Goal: Task Accomplishment & Management: Use online tool/utility

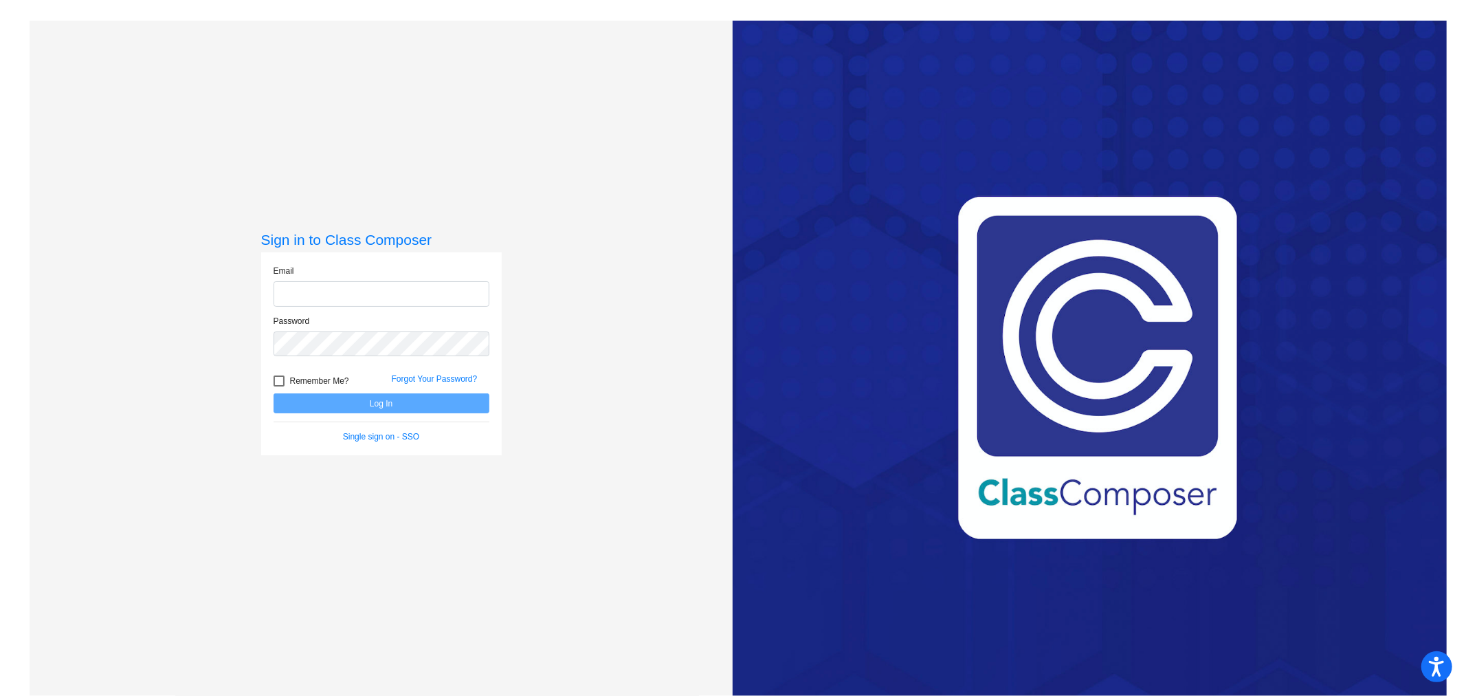
type input "[EMAIL_ADDRESS][PERSON_NAME][DOMAIN_NAME]"
click at [356, 400] on button "Log In" at bounding box center [382, 403] width 216 height 20
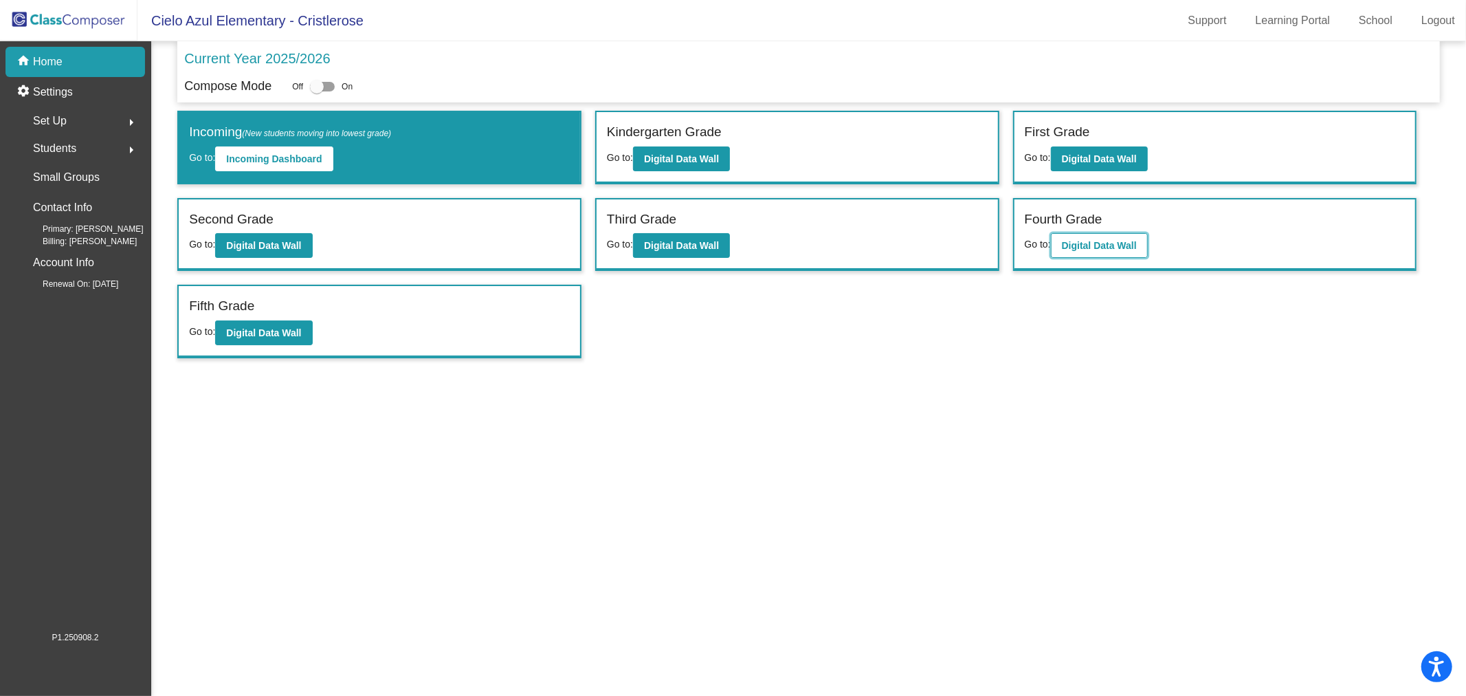
click at [1122, 241] on b "Digital Data Wall" at bounding box center [1099, 245] width 75 height 11
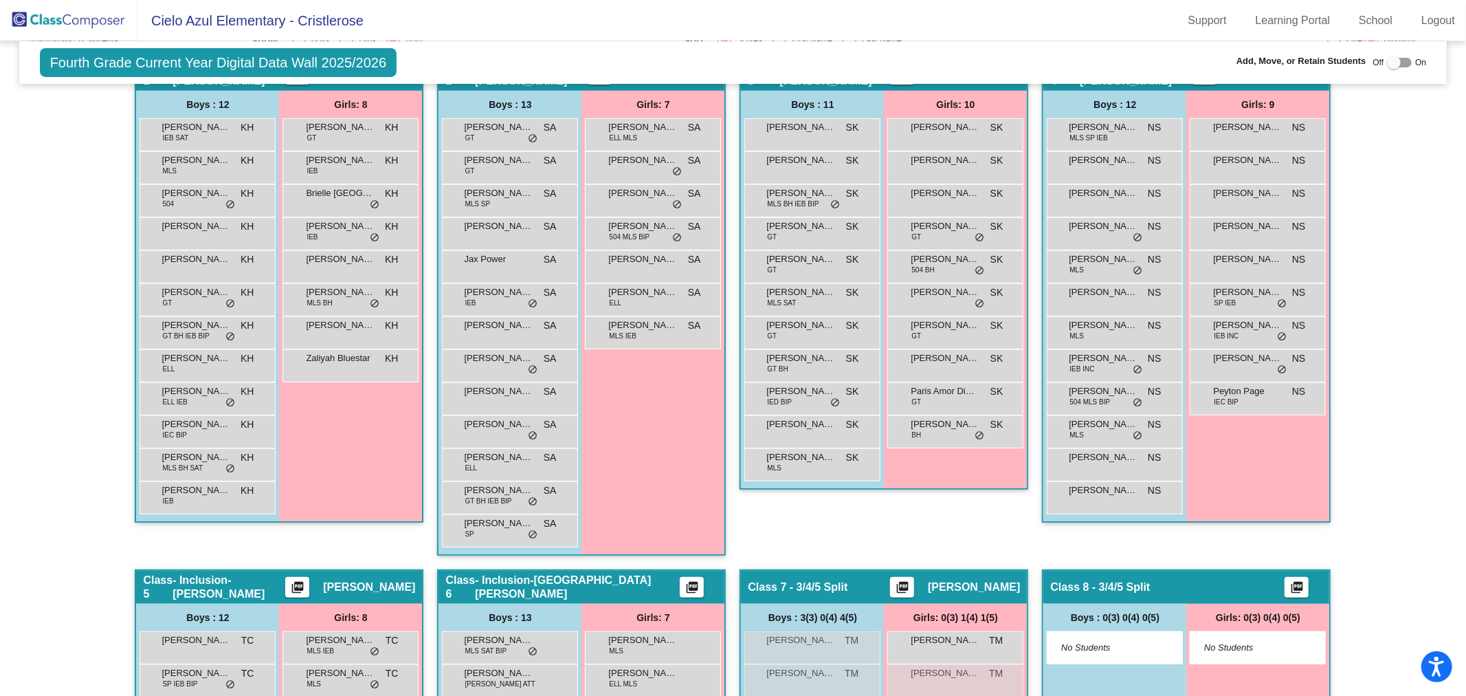
scroll to position [225, 0]
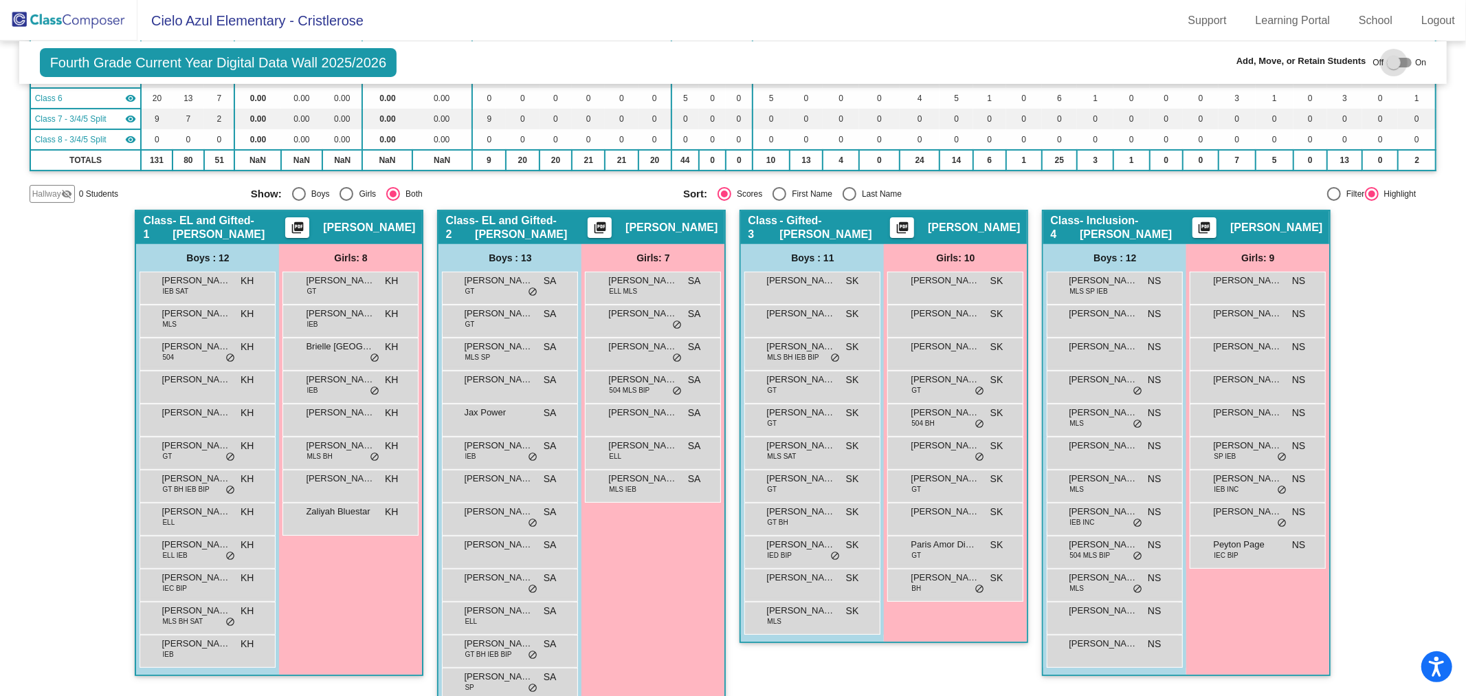
click at [1389, 64] on div at bounding box center [1394, 63] width 14 height 14
checkbox input "true"
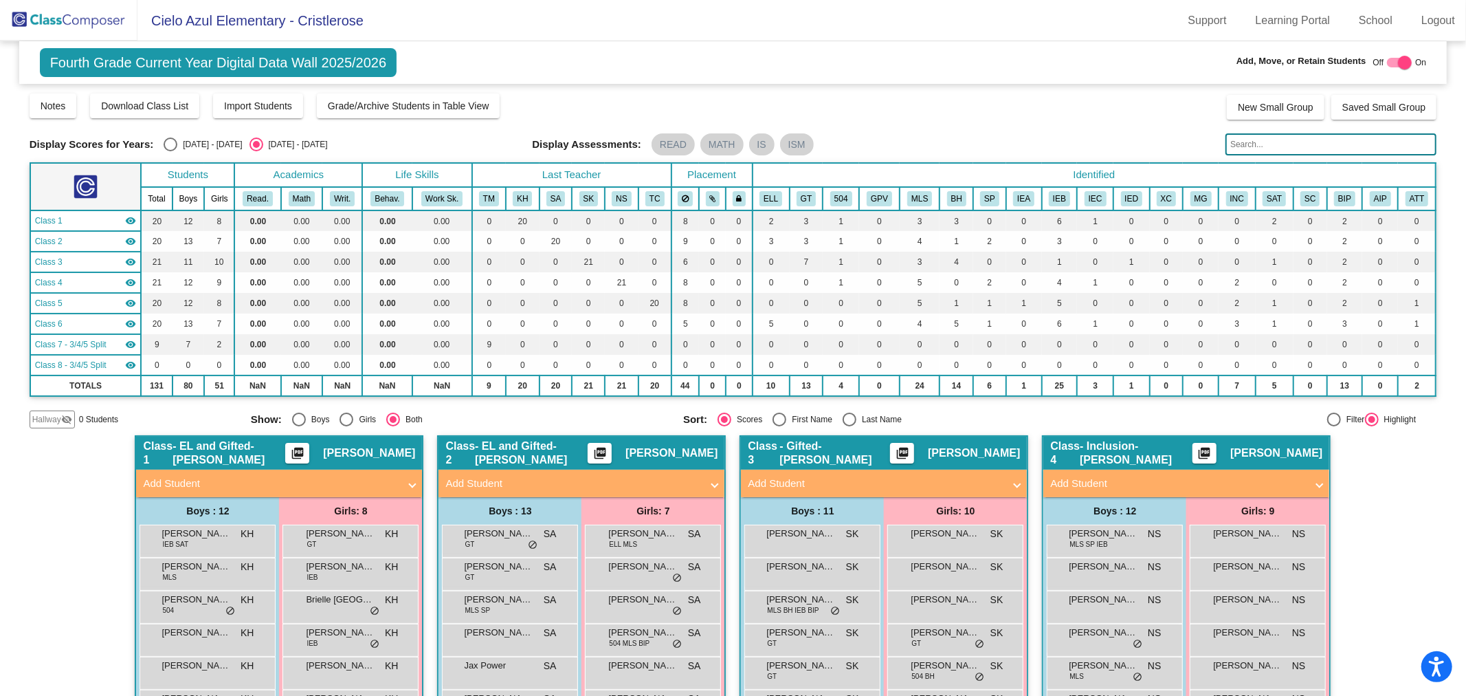
scroll to position [0, 0]
click at [1248, 145] on input "text" at bounding box center [1331, 144] width 211 height 22
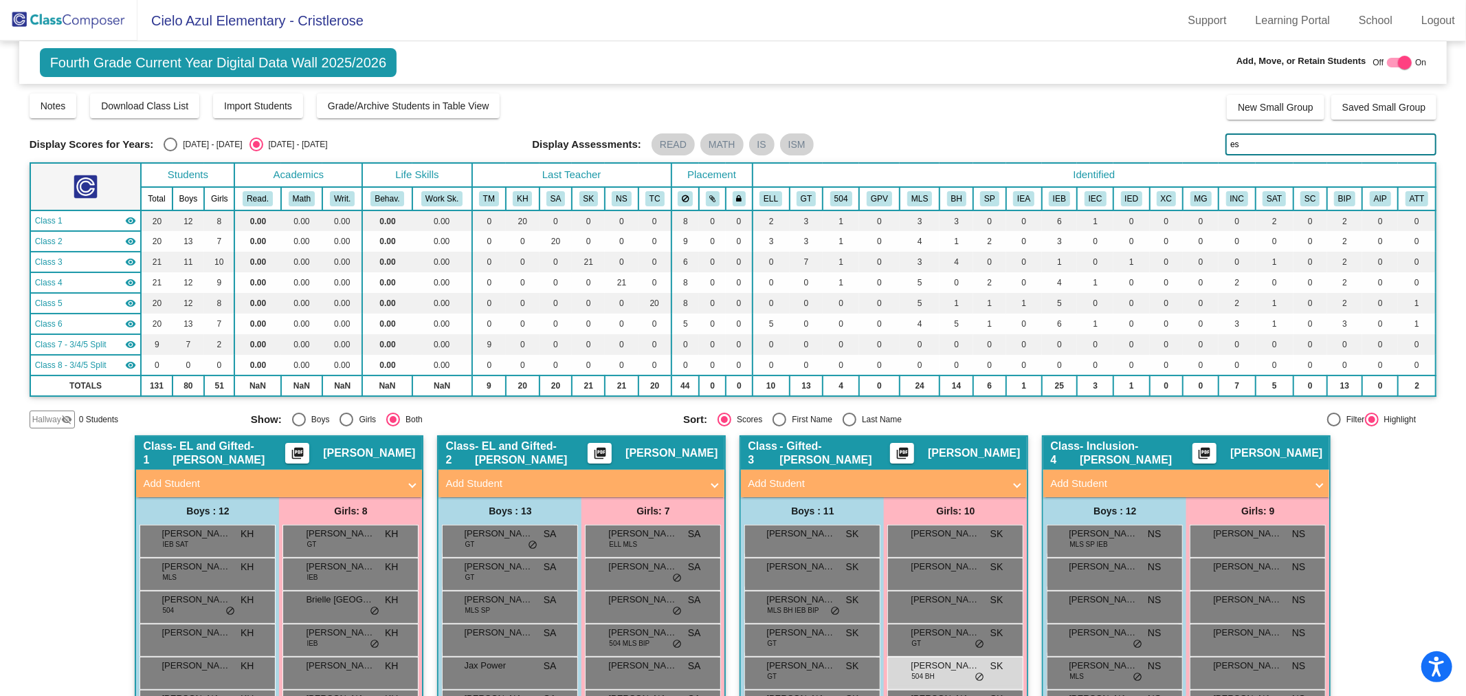
type input "e"
type input "[PERSON_NAME]"
click at [92, 18] on img at bounding box center [68, 20] width 137 height 41
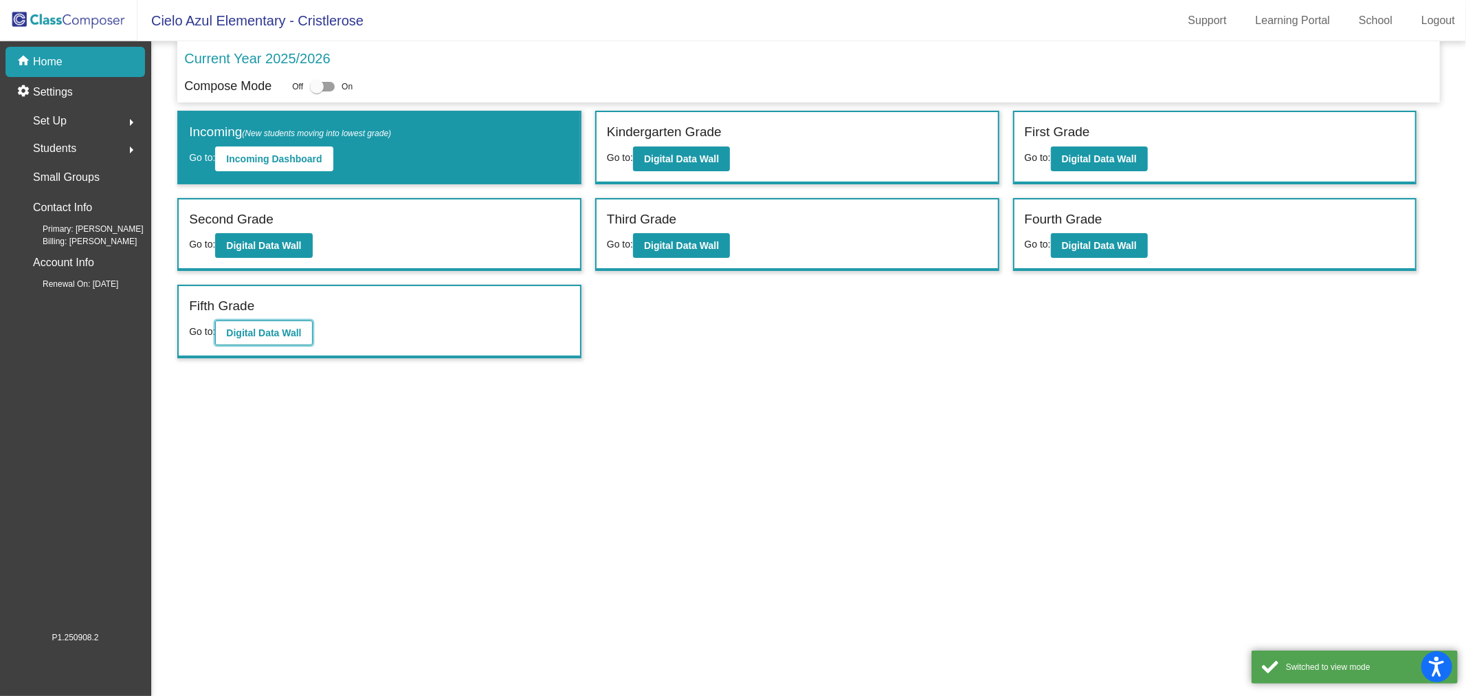
click at [299, 320] on button "Digital Data Wall" at bounding box center [263, 332] width 97 height 25
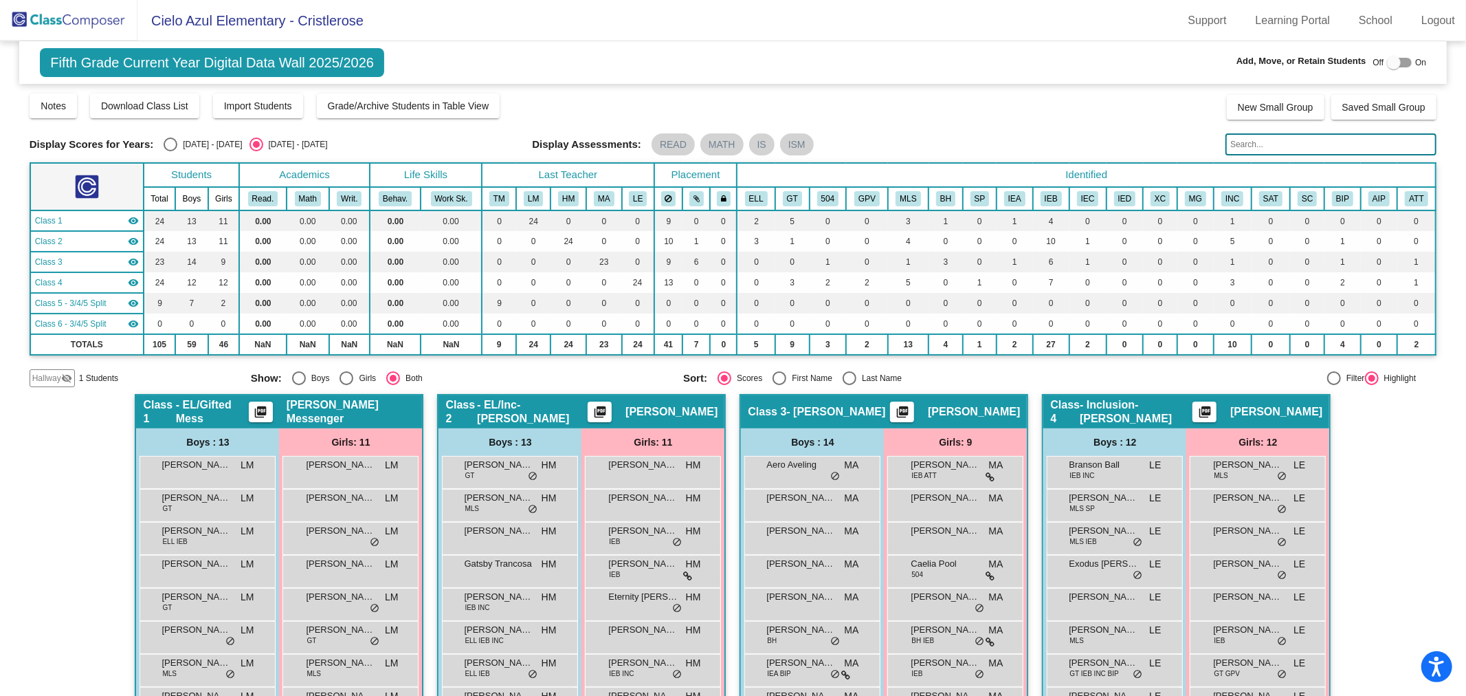
scroll to position [153, 0]
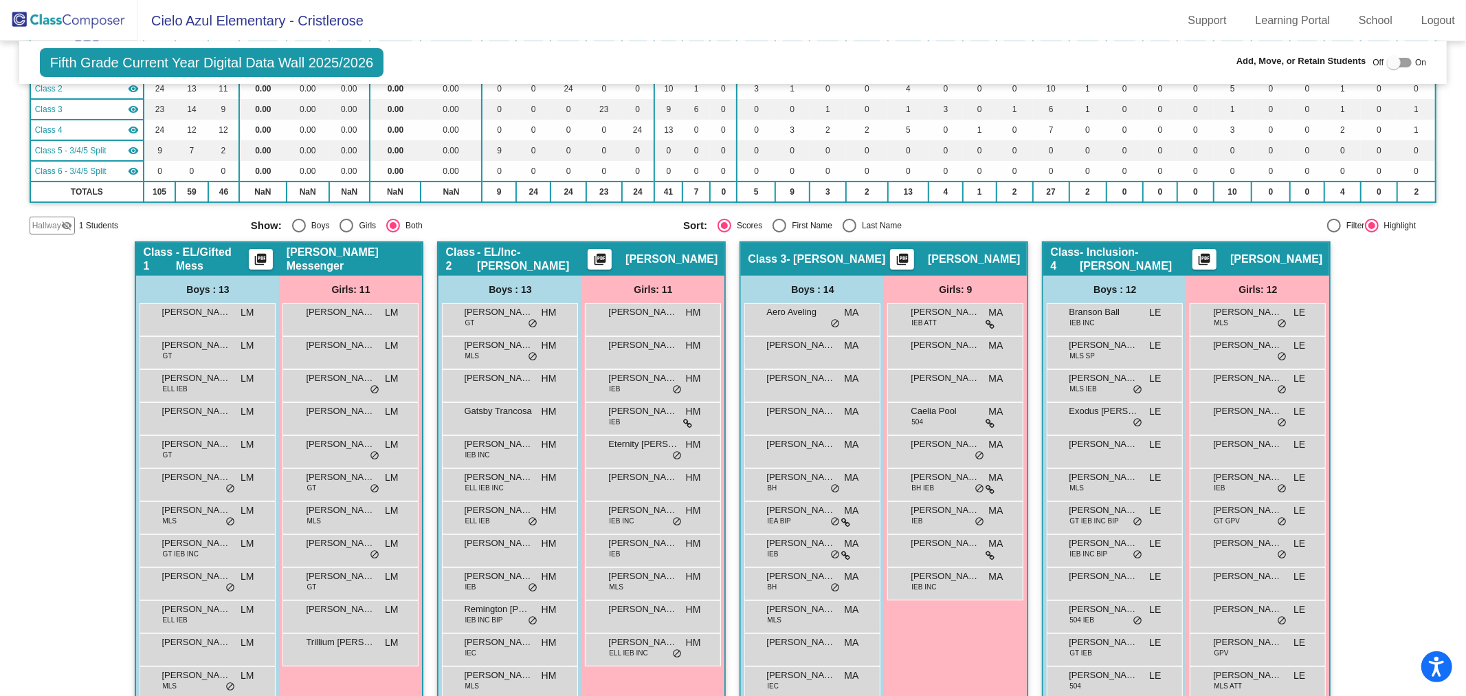
click at [344, 223] on div "Select an option" at bounding box center [347, 226] width 14 height 14
click at [346, 232] on input "Girls" at bounding box center [346, 232] width 1 height 1
radio input "true"
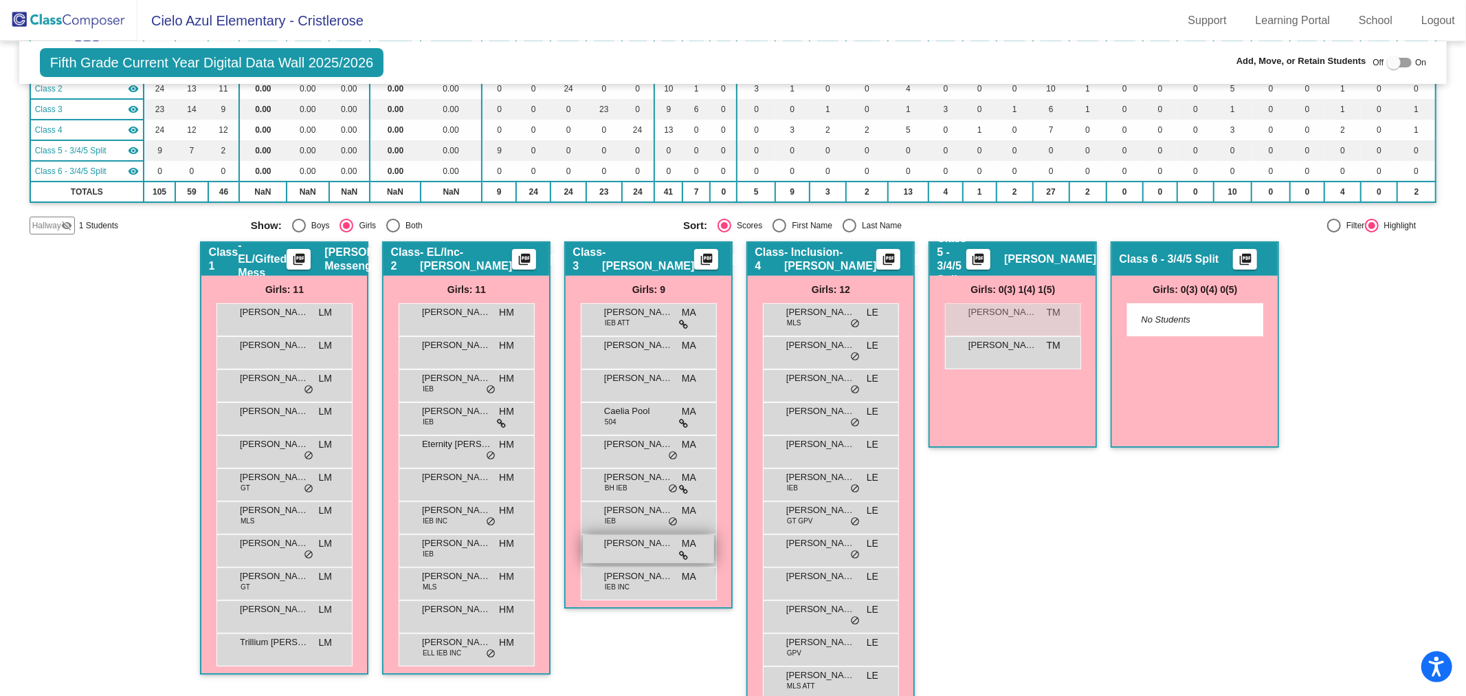
scroll to position [175, 0]
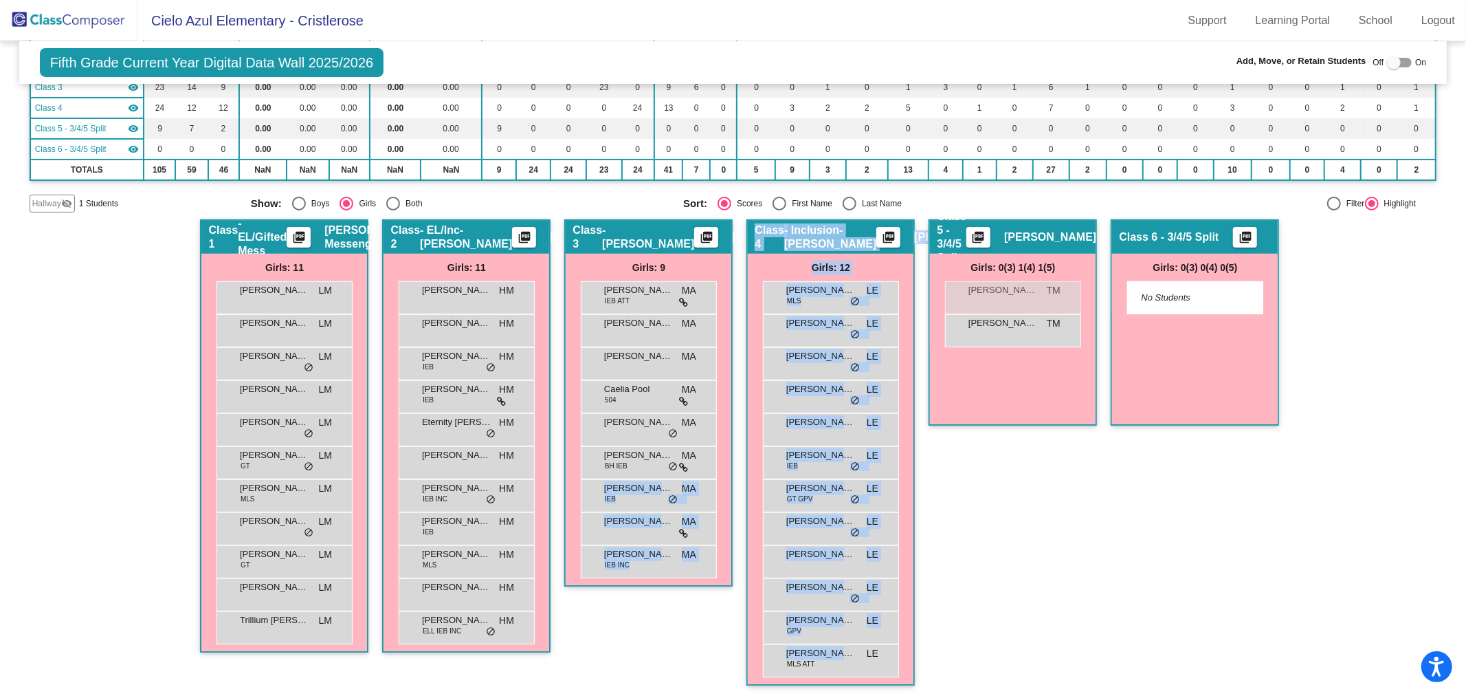
drag, startPoint x: 846, startPoint y: 654, endPoint x: 849, endPoint y: 470, distance: 184.3
click at [727, 496] on div "Hallway - Hallway Class picture_as_pdf Add Student First Name Last Name Student…" at bounding box center [734, 459] width 1408 height 480
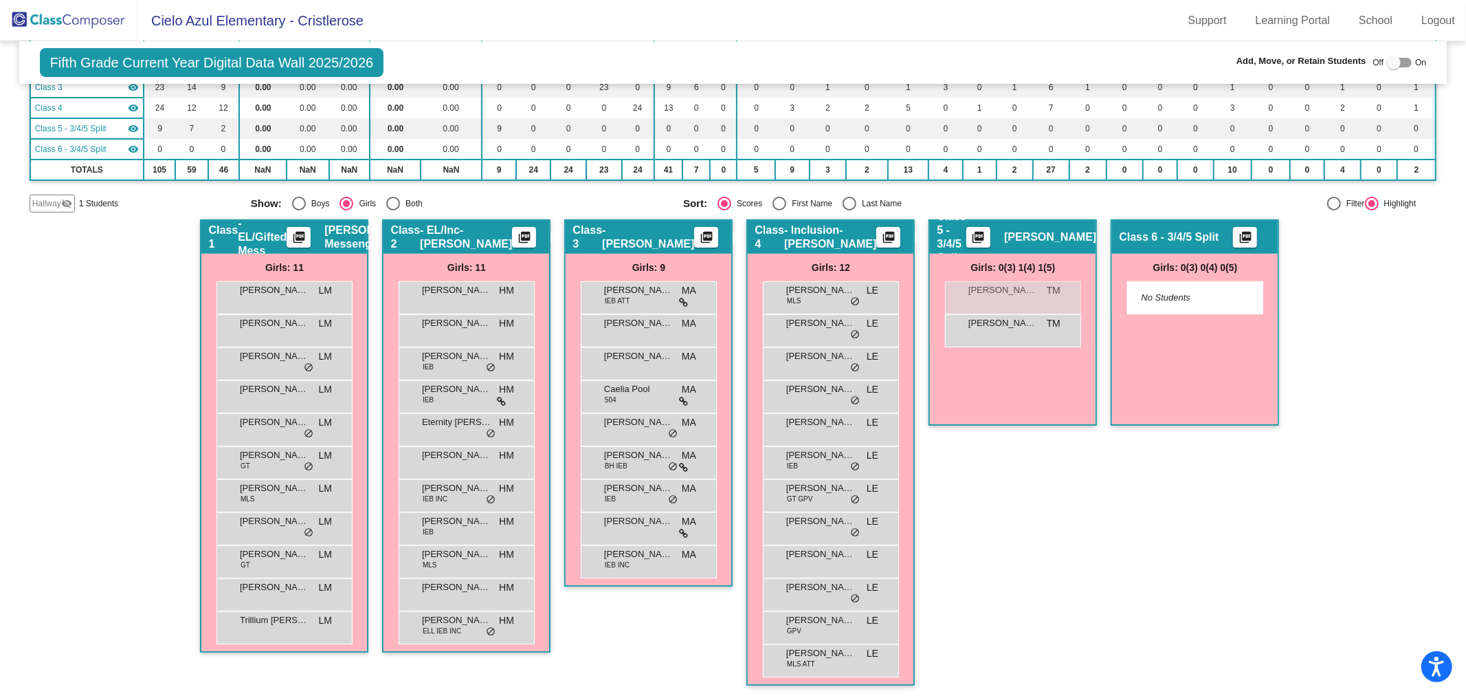
drag, startPoint x: 1196, startPoint y: 554, endPoint x: 1203, endPoint y: 549, distance: 8.8
click at [1202, 551] on div "Class 6 - 3/4/5 Split picture_as_pdf Add Student First Name Last Name Student I…" at bounding box center [1195, 459] width 168 height 480
click at [1391, 60] on div at bounding box center [1394, 63] width 14 height 14
checkbox input "true"
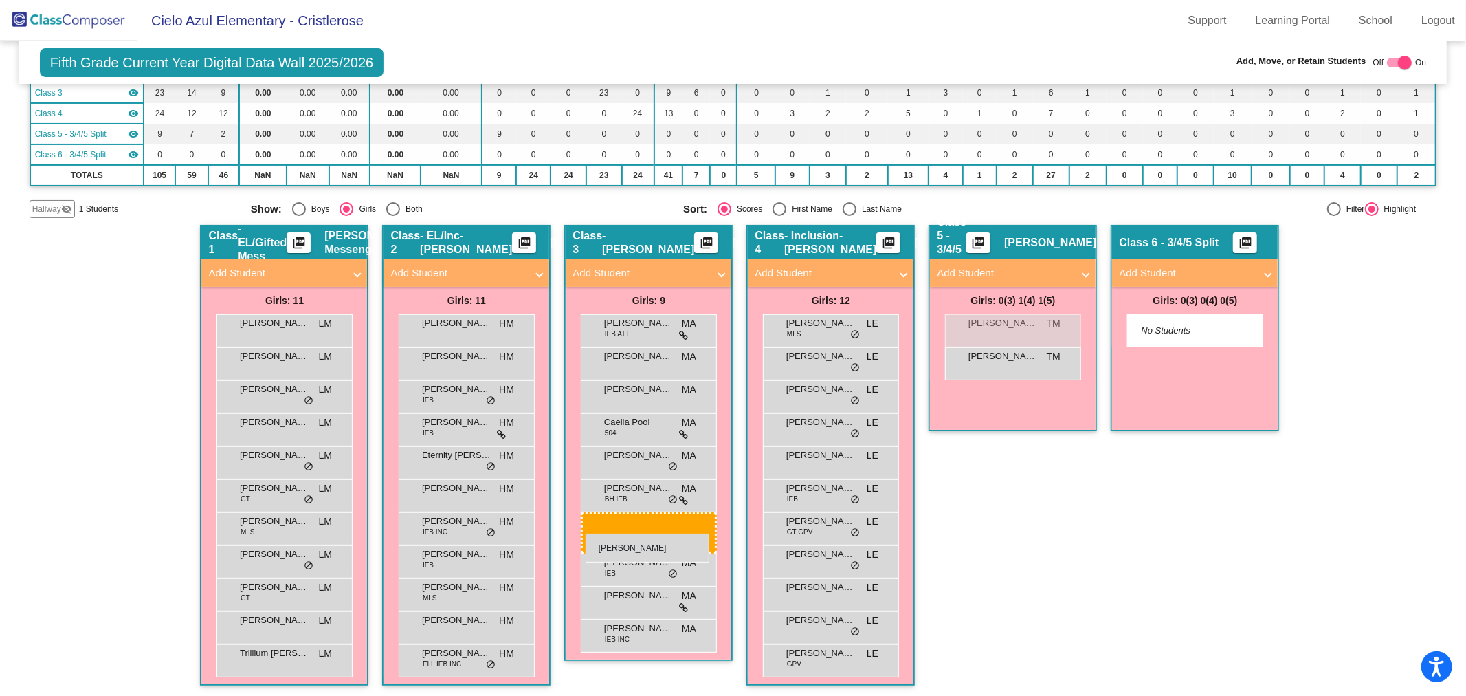
scroll to position [202, 0]
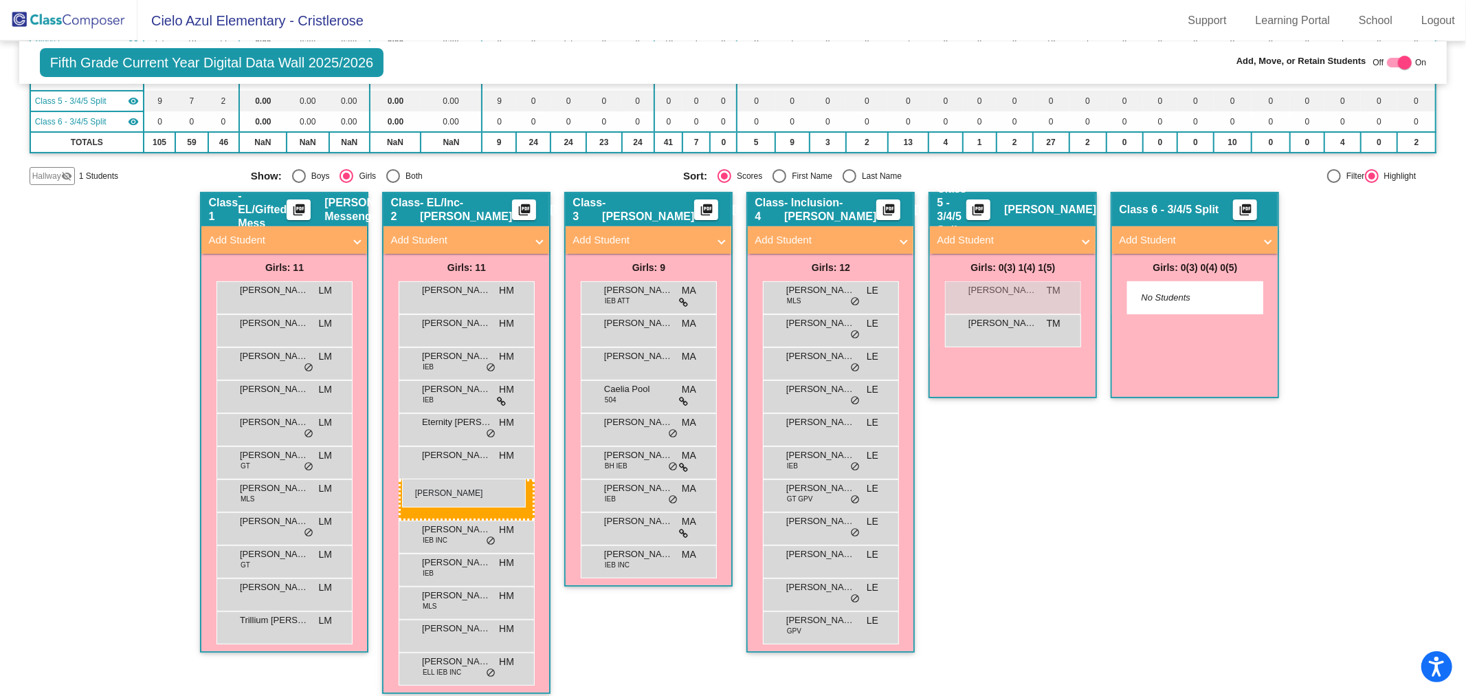
drag, startPoint x: 855, startPoint y: 658, endPoint x: 402, endPoint y: 478, distance: 487.3
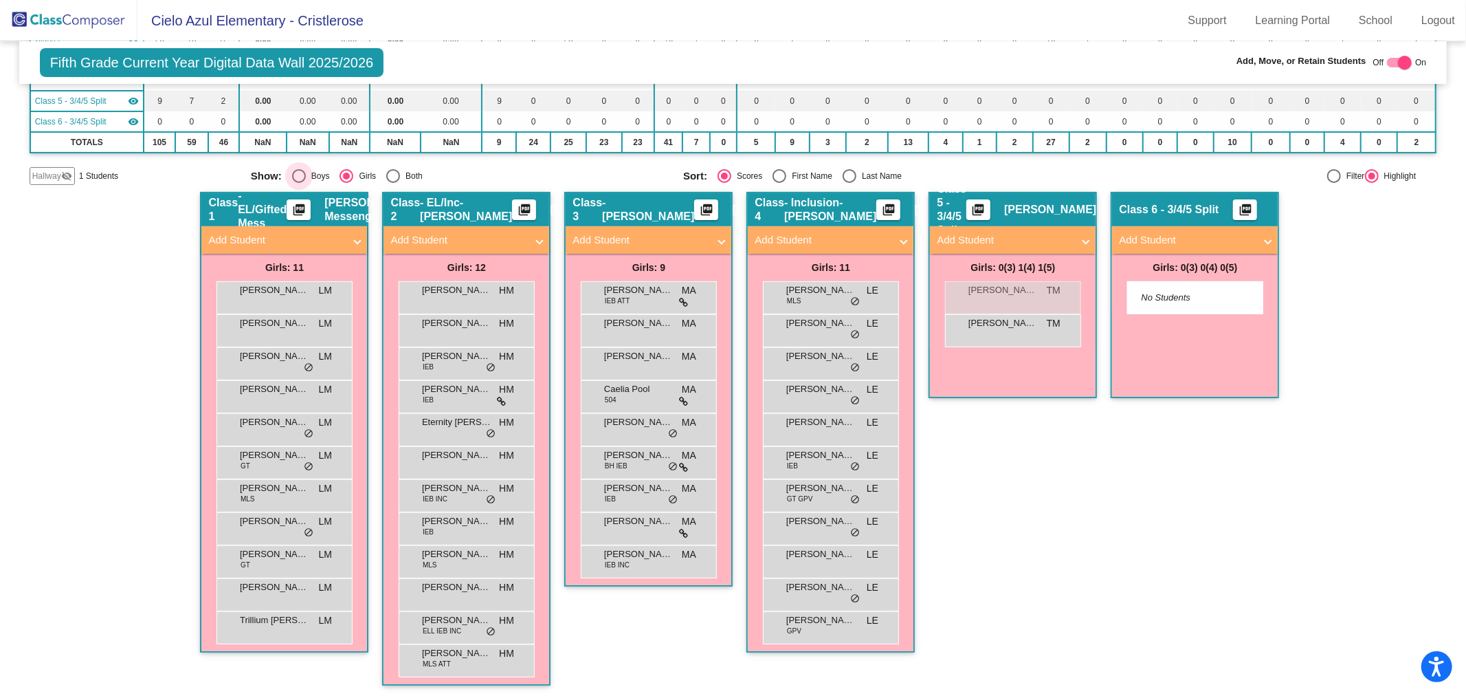
click at [296, 170] on div "Select an option" at bounding box center [299, 176] width 14 height 14
click at [298, 183] on input "Boys" at bounding box center [298, 183] width 1 height 1
radio input "true"
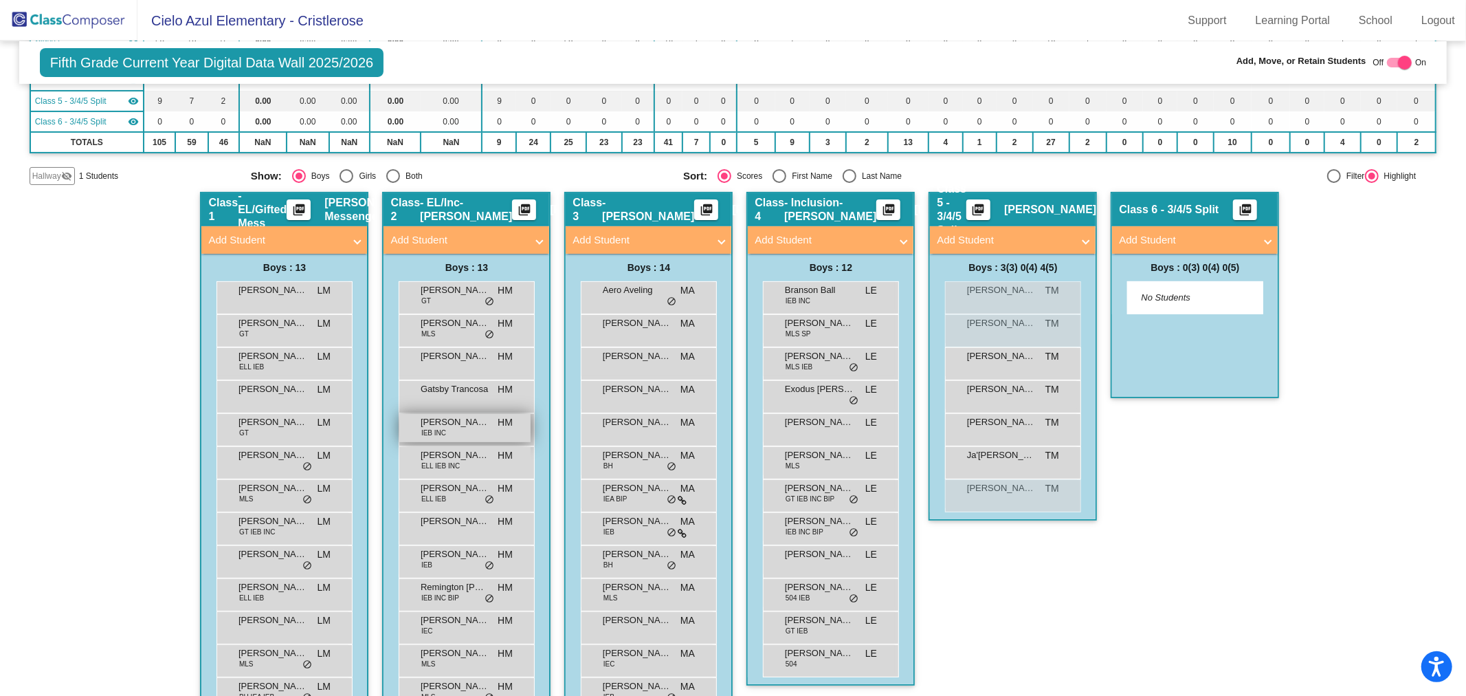
scroll to position [268, 0]
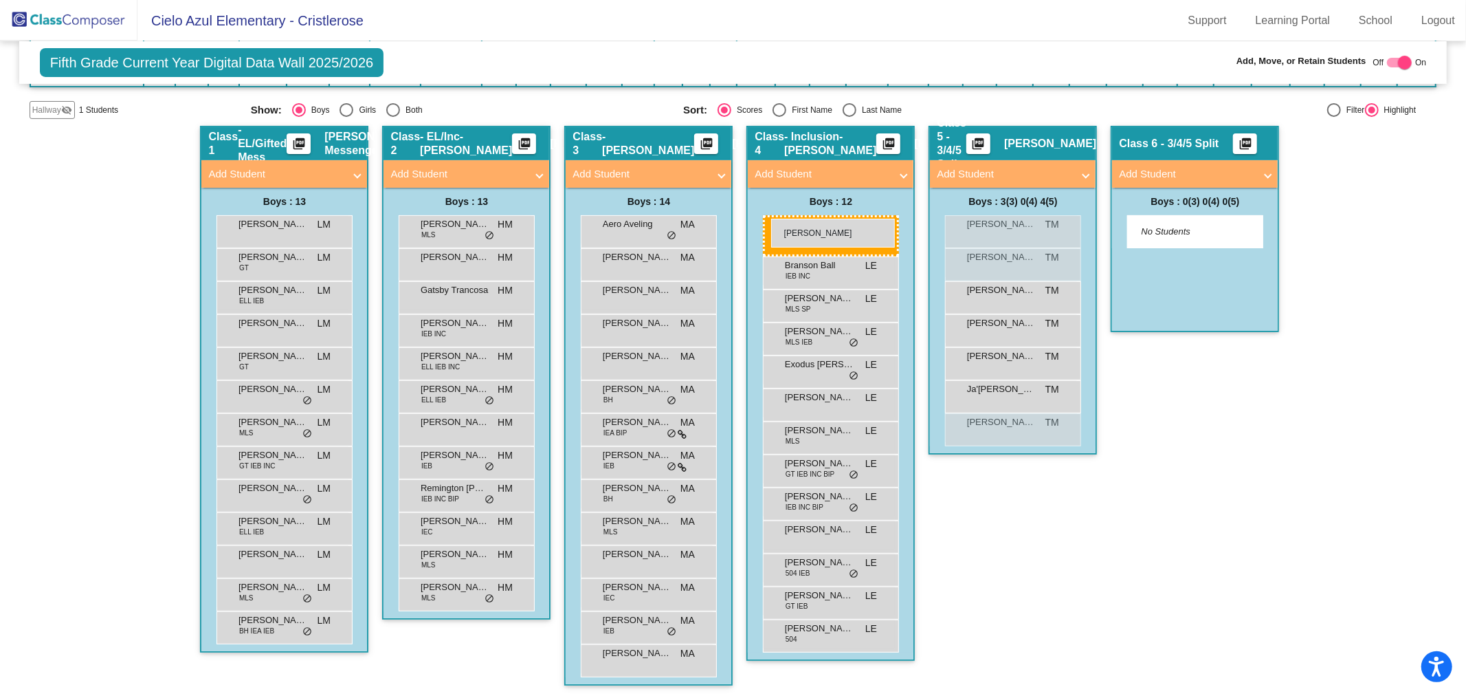
drag, startPoint x: 463, startPoint y: 225, endPoint x: 772, endPoint y: 218, distance: 308.8
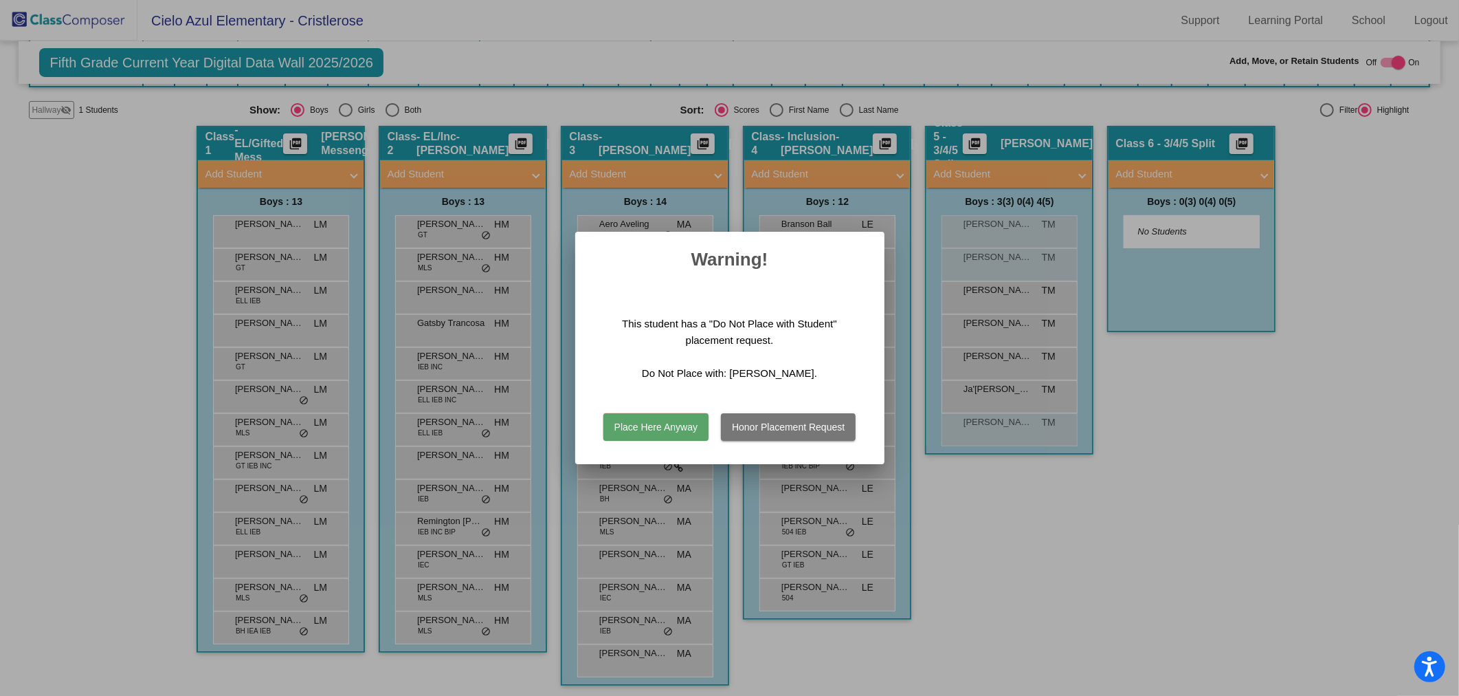
drag, startPoint x: 637, startPoint y: 431, endPoint x: 642, endPoint y: 426, distance: 7.3
click at [640, 429] on button "Place Here Anyway" at bounding box center [656, 426] width 105 height 27
